Goal: Transaction & Acquisition: Purchase product/service

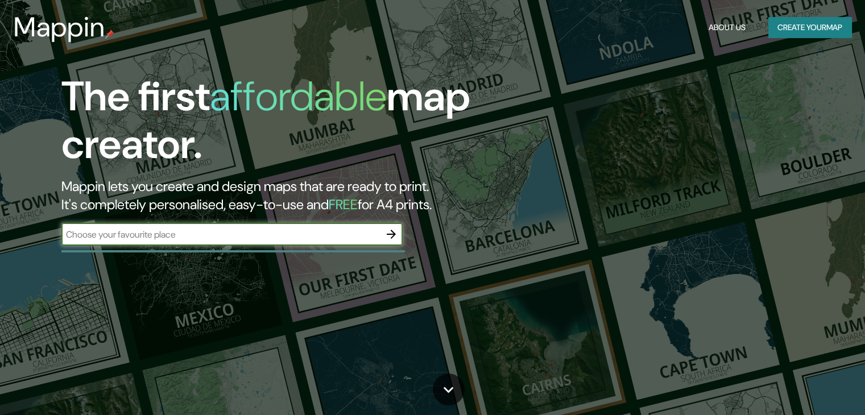
click at [271, 235] on input "text" at bounding box center [220, 234] width 318 height 13
click at [181, 230] on input "text" at bounding box center [220, 234] width 318 height 13
type input "los olivos"
click at [389, 232] on icon "button" at bounding box center [391, 234] width 14 height 14
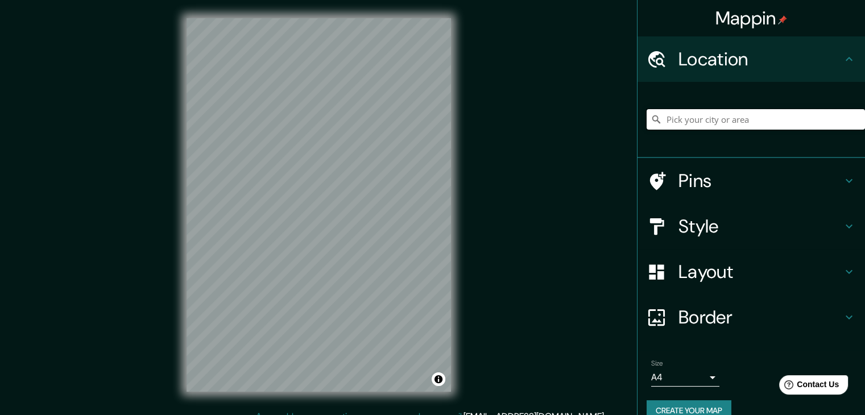
click at [761, 129] on input "Pick your city or area" at bounding box center [755, 119] width 218 height 20
click at [779, 121] on input "[GEOGRAPHIC_DATA], [GEOGRAPHIC_DATA], provincia [PERSON_NAME][GEOGRAPHIC_DATA],…" at bounding box center [755, 119] width 218 height 20
drag, startPoint x: 848, startPoint y: 122, endPoint x: 805, endPoint y: 122, distance: 43.2
click at [808, 122] on input "[GEOGRAPHIC_DATA], [GEOGRAPHIC_DATA], provincia [PERSON_NAME][GEOGRAPHIC_DATA],…" at bounding box center [755, 119] width 218 height 20
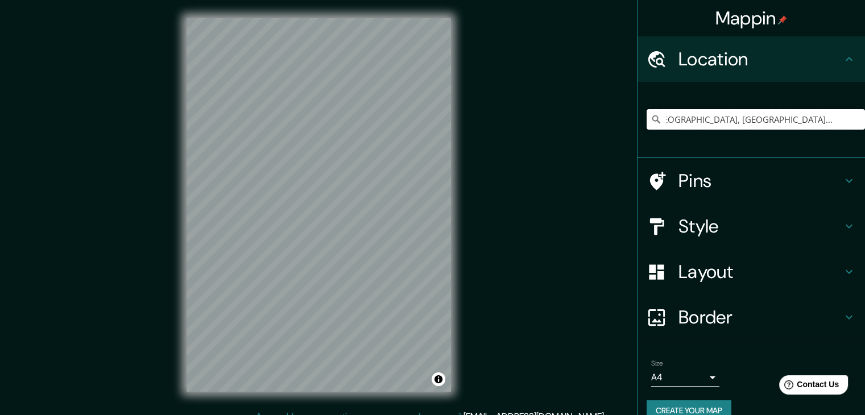
drag, startPoint x: 688, startPoint y: 123, endPoint x: 872, endPoint y: 123, distance: 184.2
click at [864, 123] on html "Mappin Location [GEOGRAPHIC_DATA], [GEOGRAPHIC_DATA], [GEOGRAPHIC_DATA][PERSON_…" at bounding box center [432, 207] width 865 height 415
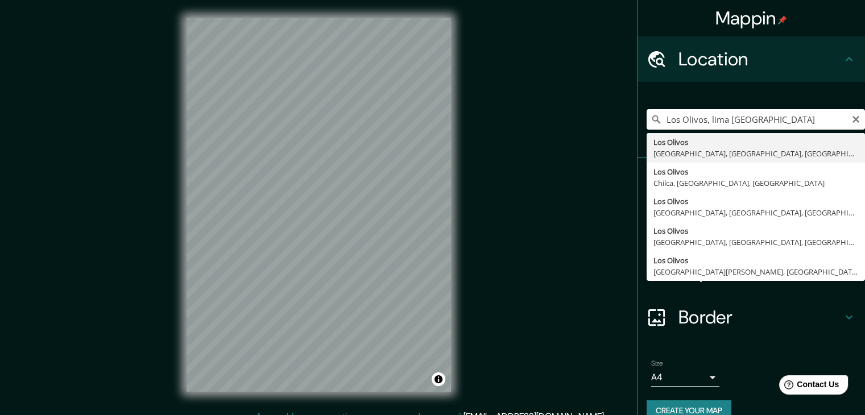
type input "[GEOGRAPHIC_DATA], [GEOGRAPHIC_DATA], [GEOGRAPHIC_DATA], [GEOGRAPHIC_DATA]"
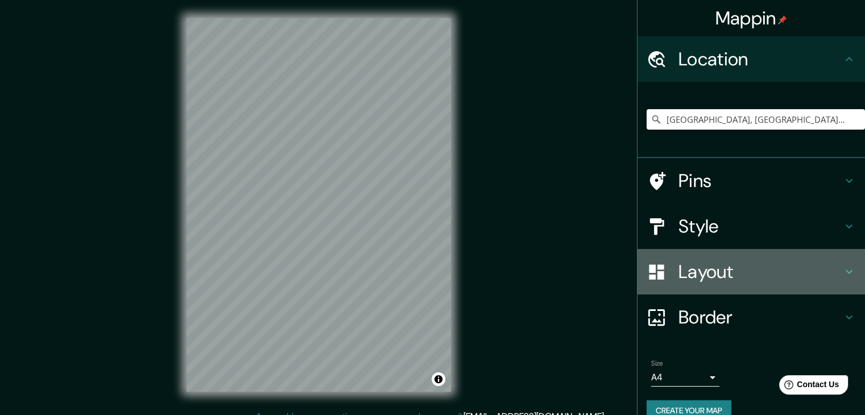
click at [773, 274] on h4 "Layout" at bounding box center [760, 271] width 164 height 23
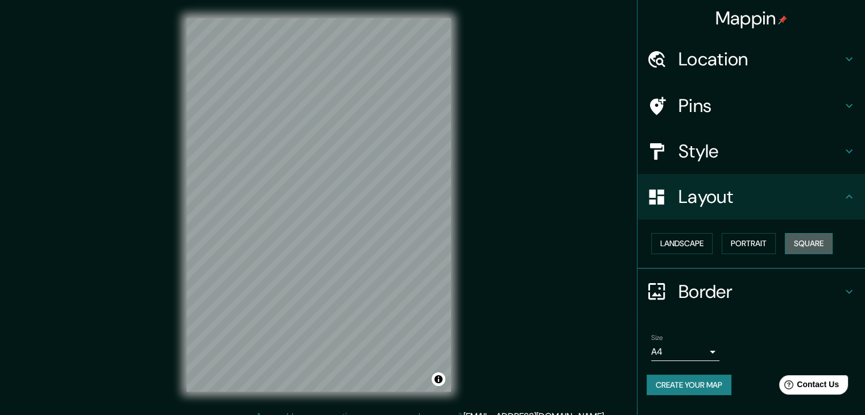
click at [799, 244] on button "Square" at bounding box center [808, 243] width 48 height 21
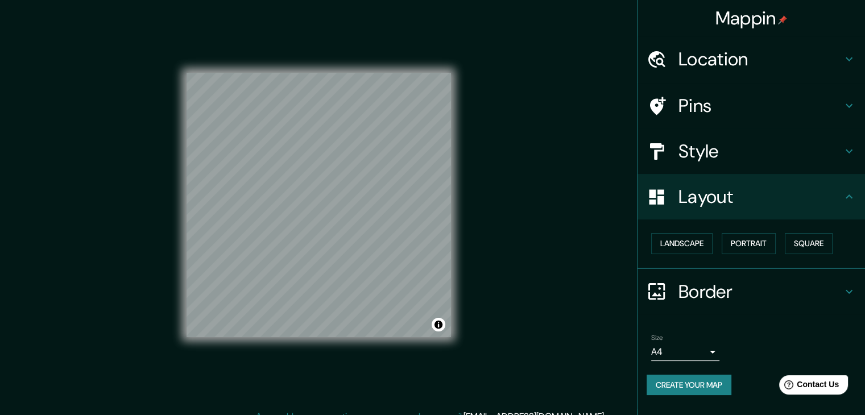
click at [704, 353] on body "Mappin Location [GEOGRAPHIC_DATA], [GEOGRAPHIC_DATA], [GEOGRAPHIC_DATA], [GEOGR…" at bounding box center [432, 207] width 865 height 415
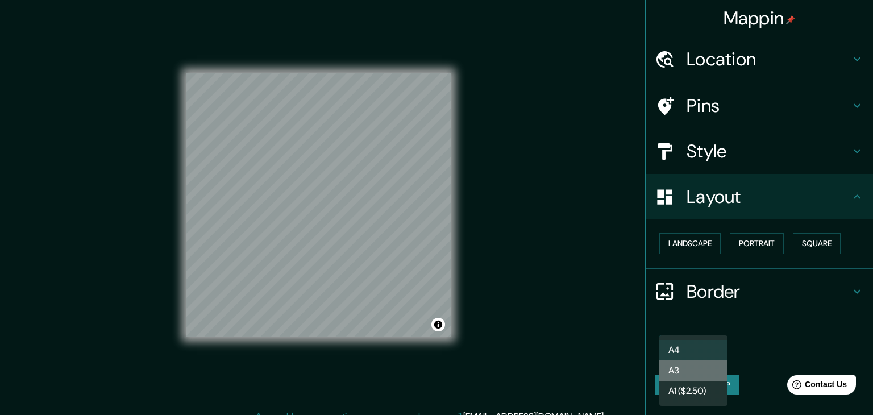
click at [703, 375] on li "A3" at bounding box center [693, 370] width 68 height 20
type input "a4"
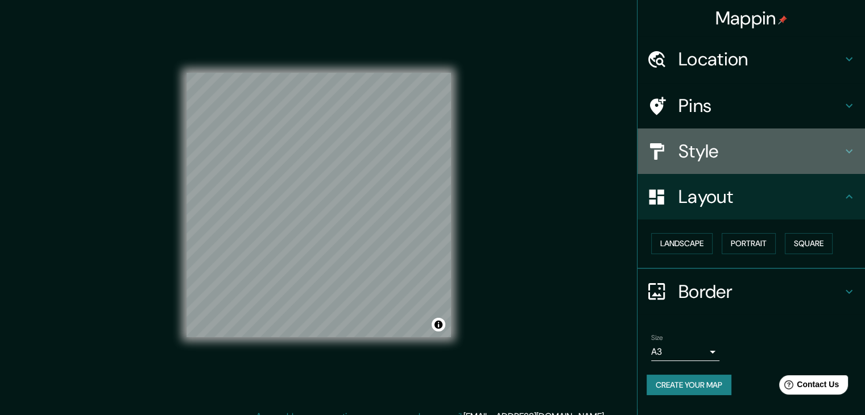
click at [743, 157] on h4 "Style" at bounding box center [760, 151] width 164 height 23
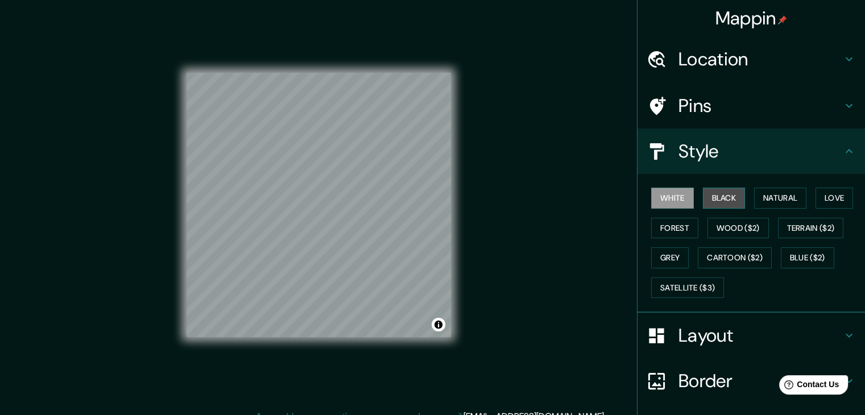
click at [718, 198] on button "Black" at bounding box center [724, 198] width 43 height 21
click at [670, 200] on button "White" at bounding box center [672, 198] width 43 height 21
click at [780, 195] on button "Natural" at bounding box center [780, 198] width 52 height 21
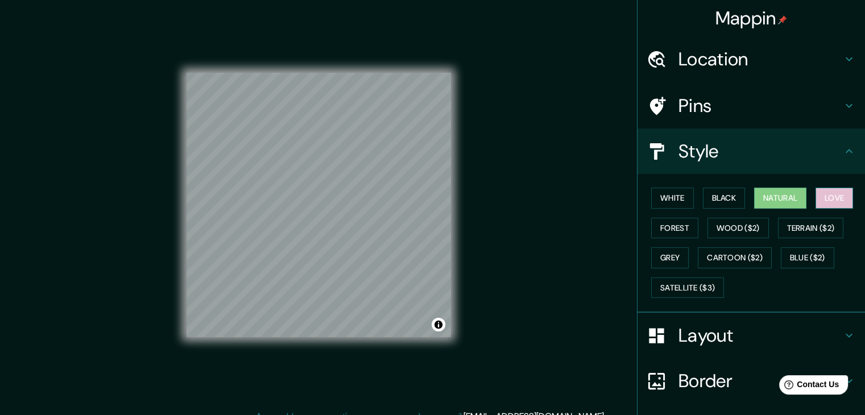
click at [824, 192] on button "Love" at bounding box center [834, 198] width 38 height 21
click at [672, 233] on button "Forest" at bounding box center [674, 228] width 47 height 21
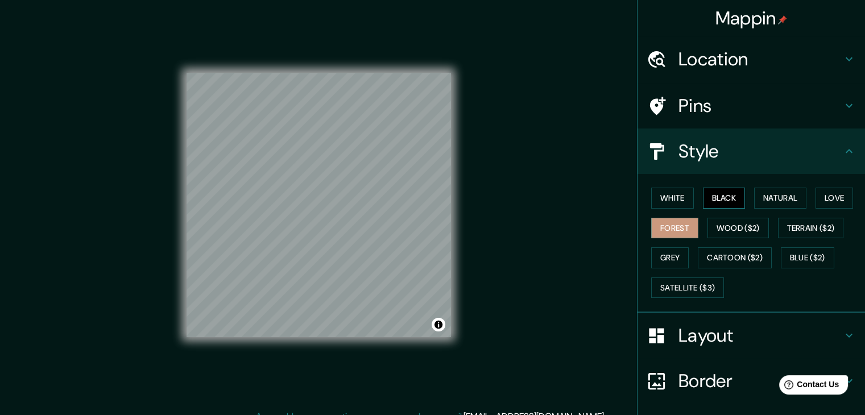
click at [727, 201] on button "Black" at bounding box center [724, 198] width 43 height 21
click at [660, 200] on button "White" at bounding box center [672, 198] width 43 height 21
click at [670, 259] on button "Grey" at bounding box center [670, 257] width 38 height 21
click at [673, 201] on button "White" at bounding box center [672, 198] width 43 height 21
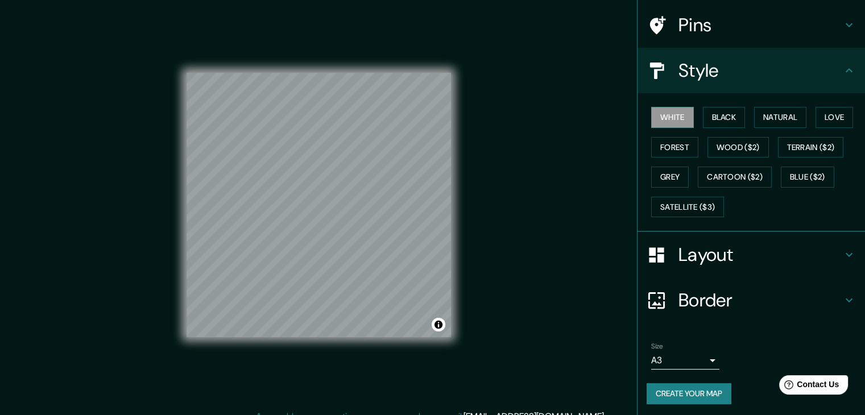
scroll to position [82, 0]
click at [693, 396] on button "Create your map" at bounding box center [688, 392] width 85 height 21
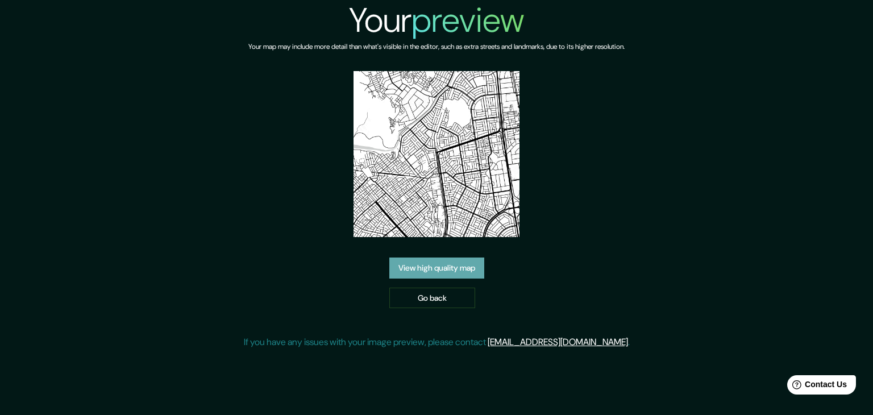
click at [471, 271] on link "View high quality map" at bounding box center [436, 267] width 95 height 21
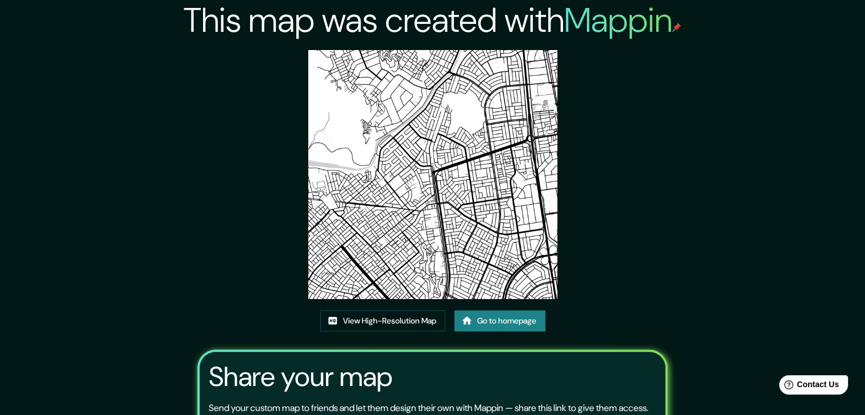
click at [462, 194] on img at bounding box center [432, 174] width 249 height 249
drag, startPoint x: 388, startPoint y: 159, endPoint x: 616, endPoint y: 161, distance: 227.9
click at [616, 161] on div "This map was created with Mappin View High-Resolution Map Go to homepage Share …" at bounding box center [432, 260] width 497 height 520
click at [429, 320] on link "View High-Resolution Map" at bounding box center [382, 320] width 125 height 21
